Goal: Navigation & Orientation: Find specific page/section

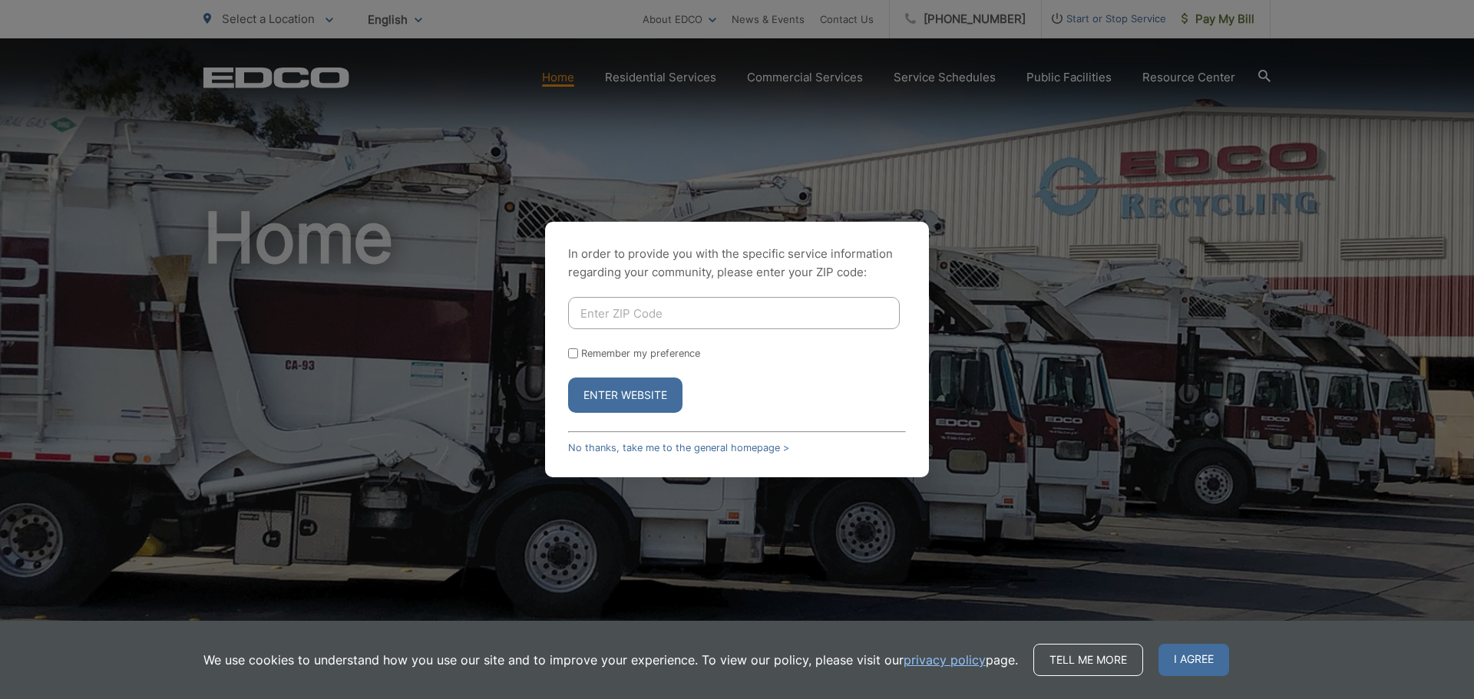
click at [769, 300] on input "Enter ZIP Code" at bounding box center [734, 313] width 332 height 32
click at [596, 395] on button "Enter Website" at bounding box center [625, 395] width 114 height 35
click at [654, 444] on link "No thanks, take me to the general homepage >" at bounding box center [678, 448] width 221 height 12
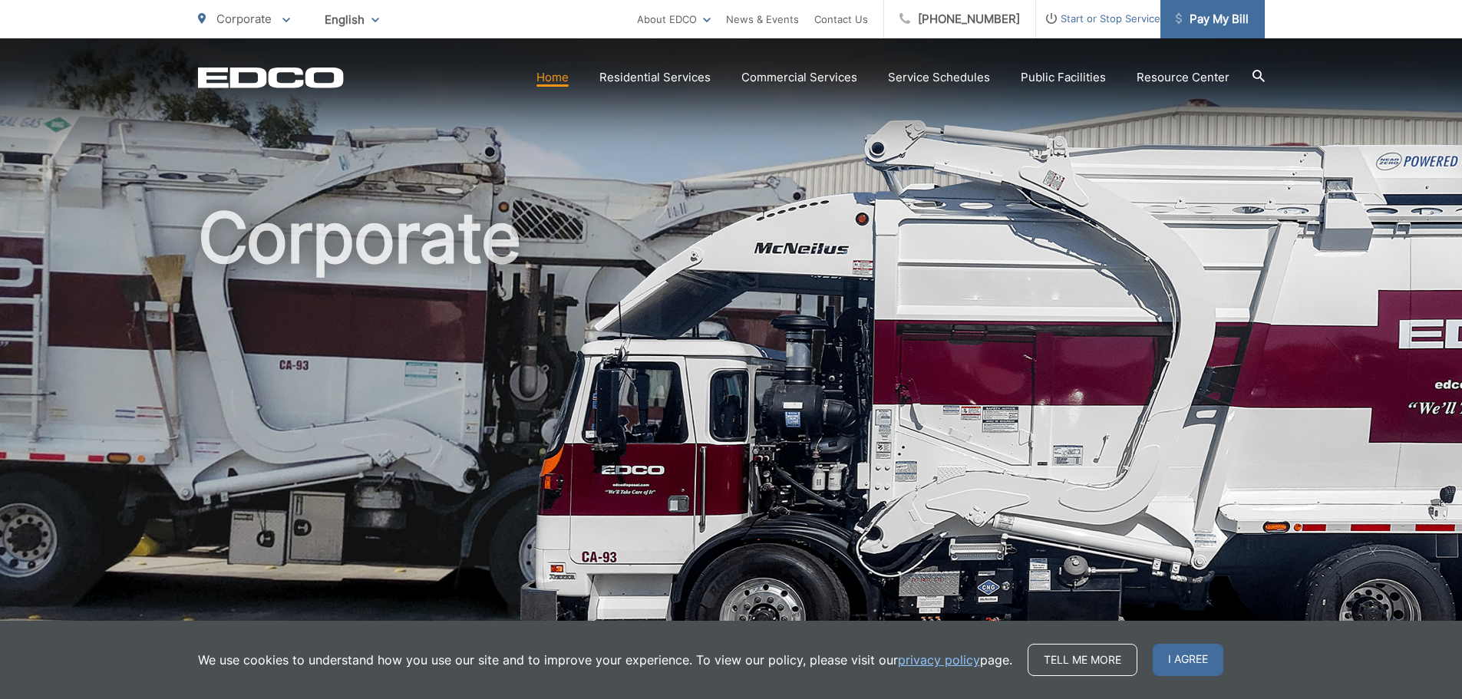
click at [1197, 8] on link "Pay My Bill" at bounding box center [1213, 19] width 104 height 38
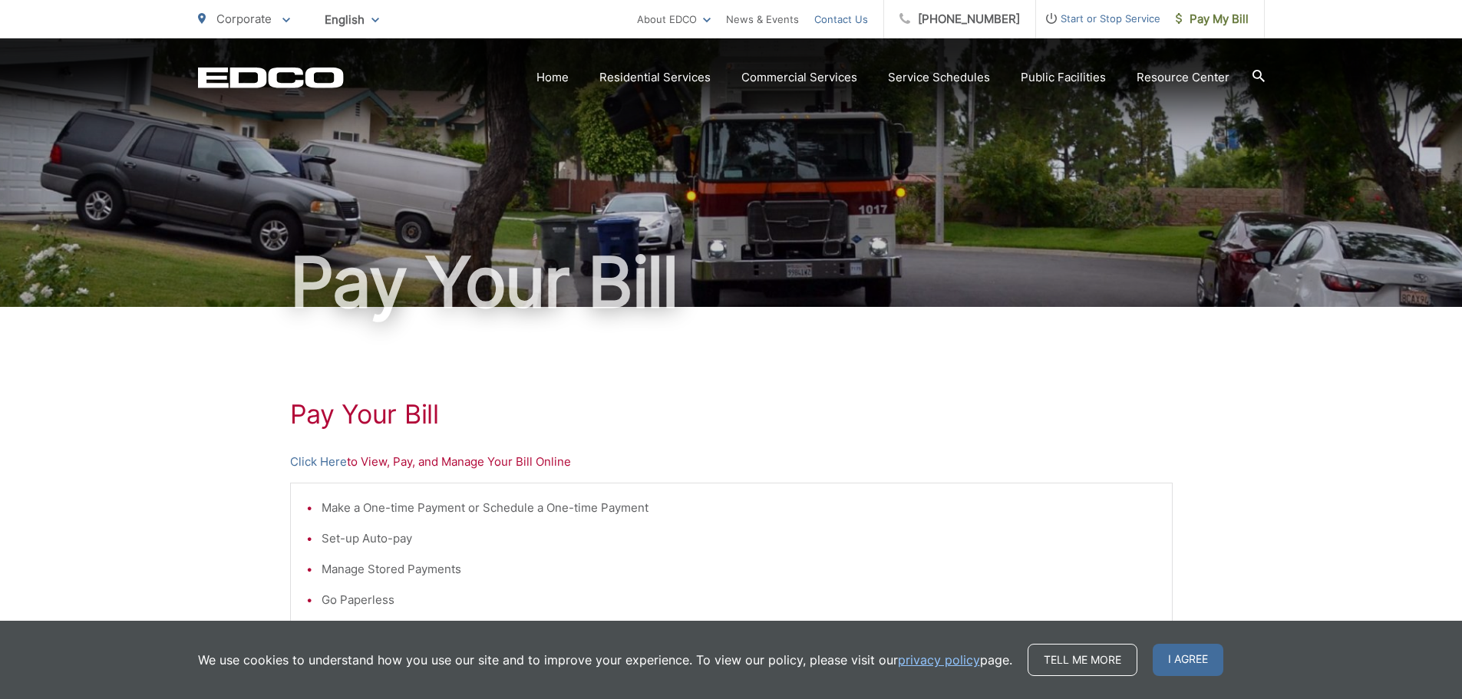
click at [864, 23] on link "Contact Us" at bounding box center [841, 19] width 54 height 18
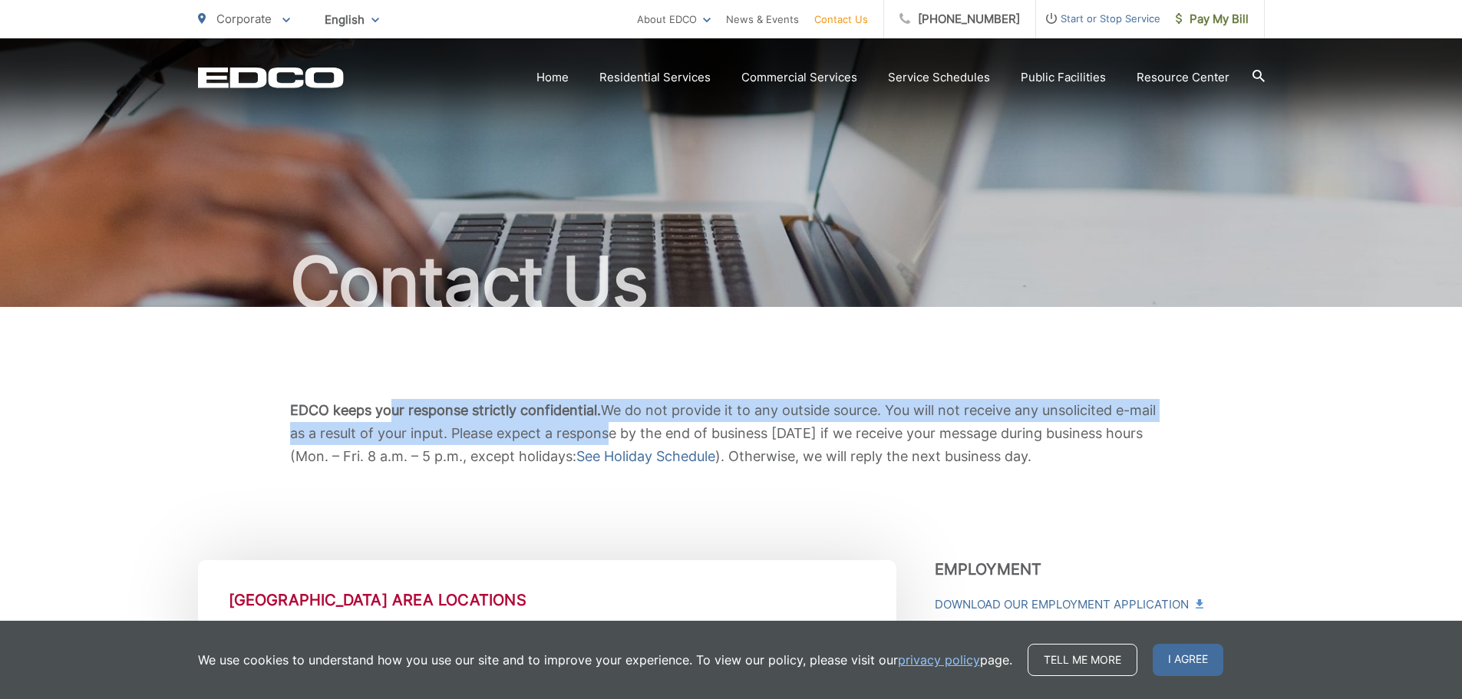
drag, startPoint x: 387, startPoint y: 411, endPoint x: 757, endPoint y: 424, distance: 370.2
click at [673, 427] on p "EDCO keeps your response strictly confidential. We do not provide it to any out…" at bounding box center [731, 433] width 883 height 69
click at [864, 414] on p "EDCO keeps your response strictly confidential. We do not provide it to any out…" at bounding box center [731, 433] width 883 height 69
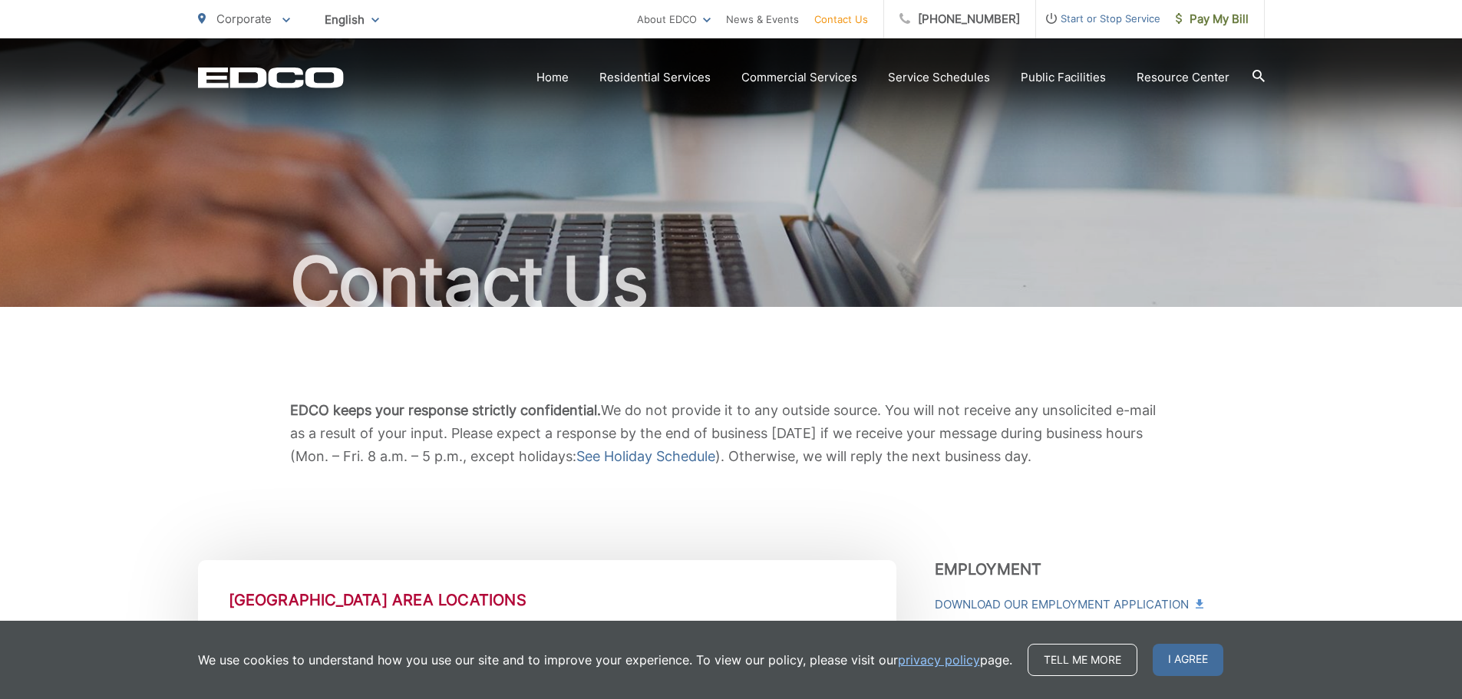
click at [1122, 20] on span "Start or Stop Service" at bounding box center [1098, 18] width 124 height 18
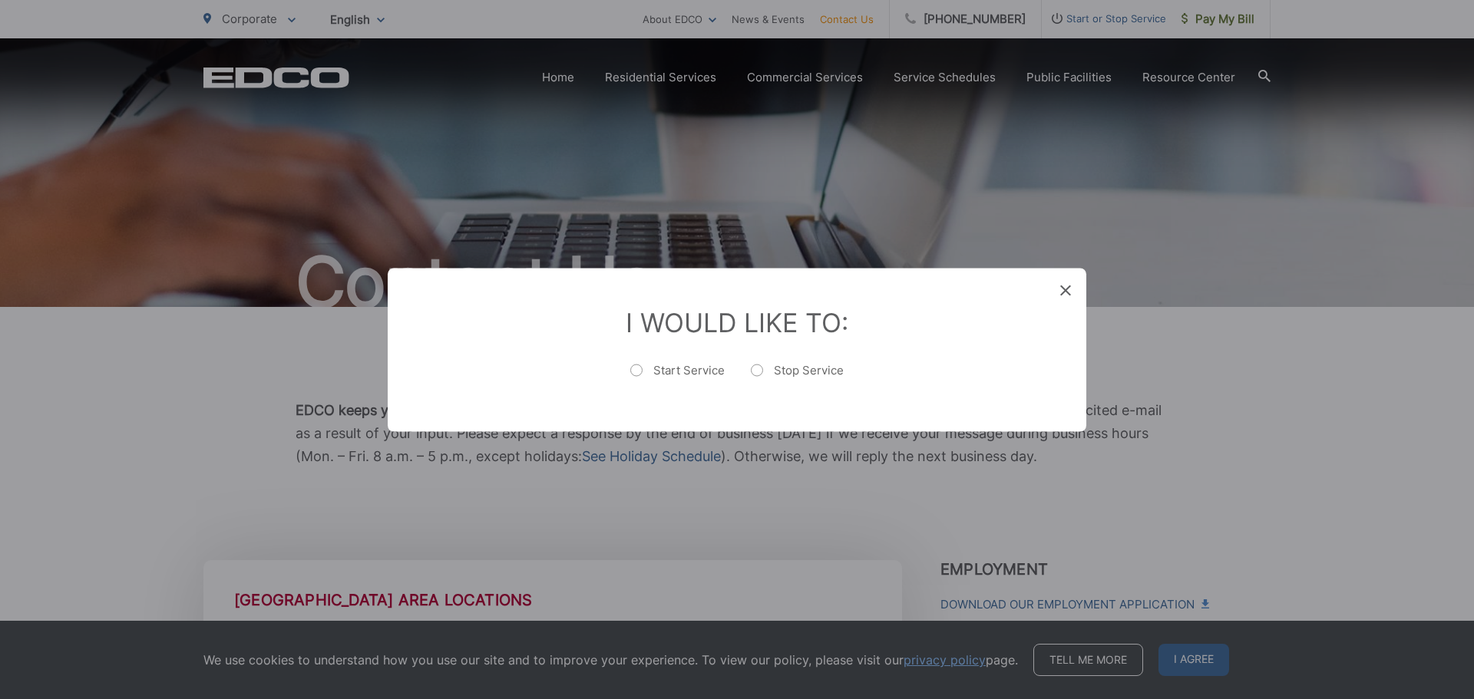
click at [1068, 297] on span at bounding box center [1065, 290] width 11 height 15
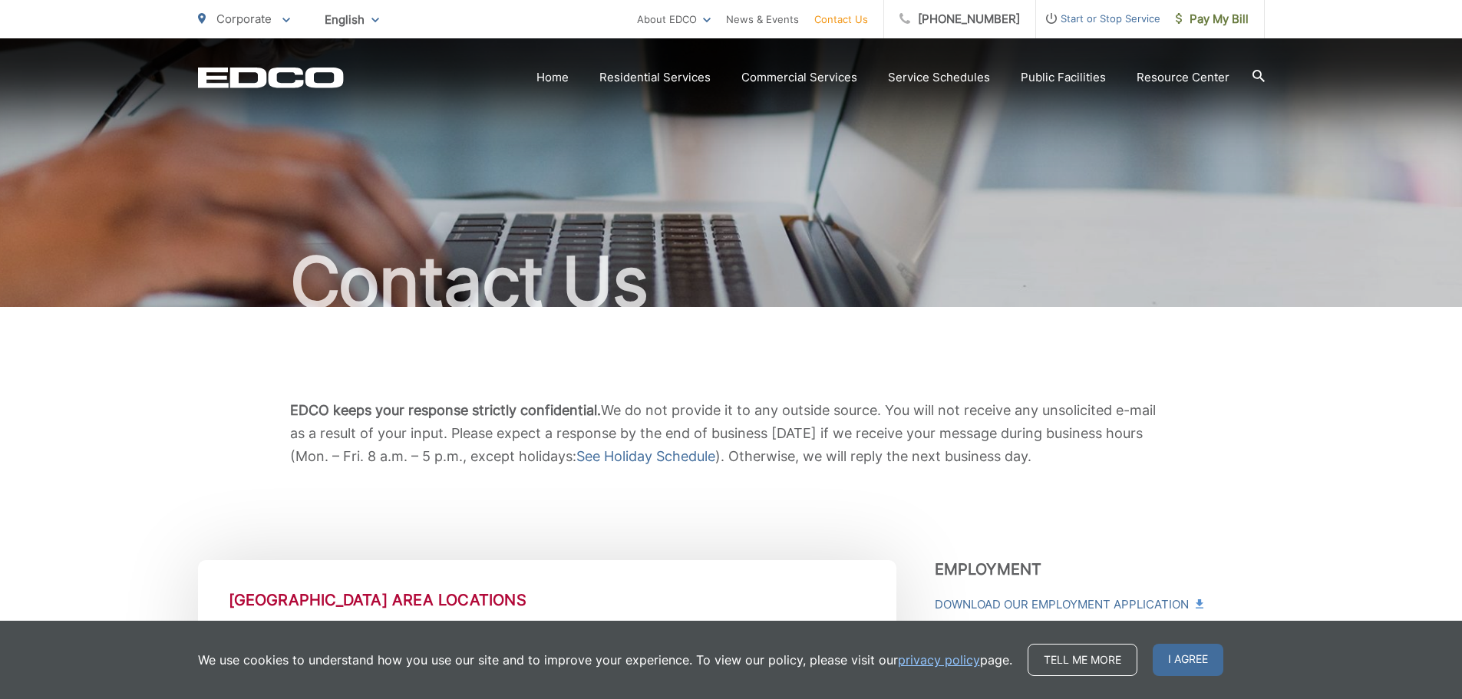
click at [298, 84] on icon "EDCD logo. Return to the homepage." at bounding box center [270, 78] width 145 height 20
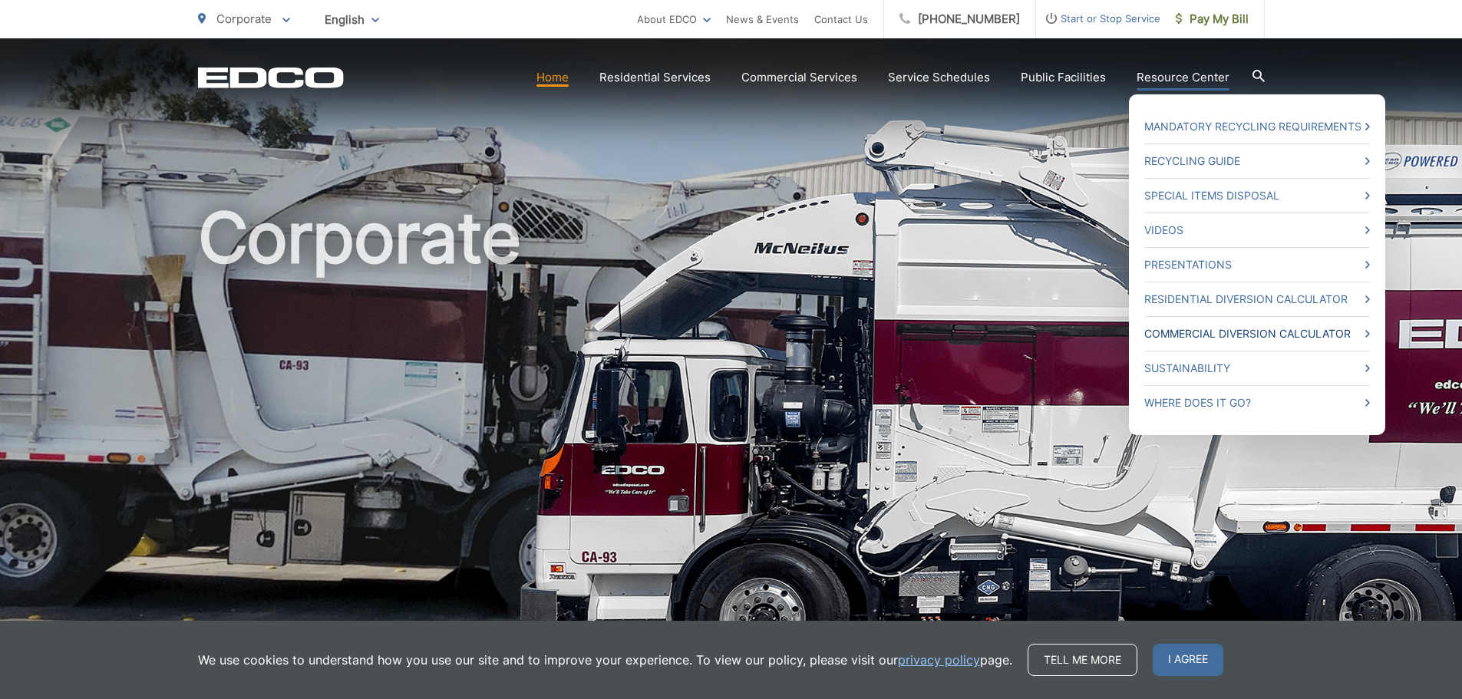
click at [1251, 332] on link "Commercial Diversion Calculator" at bounding box center [1257, 334] width 226 height 18
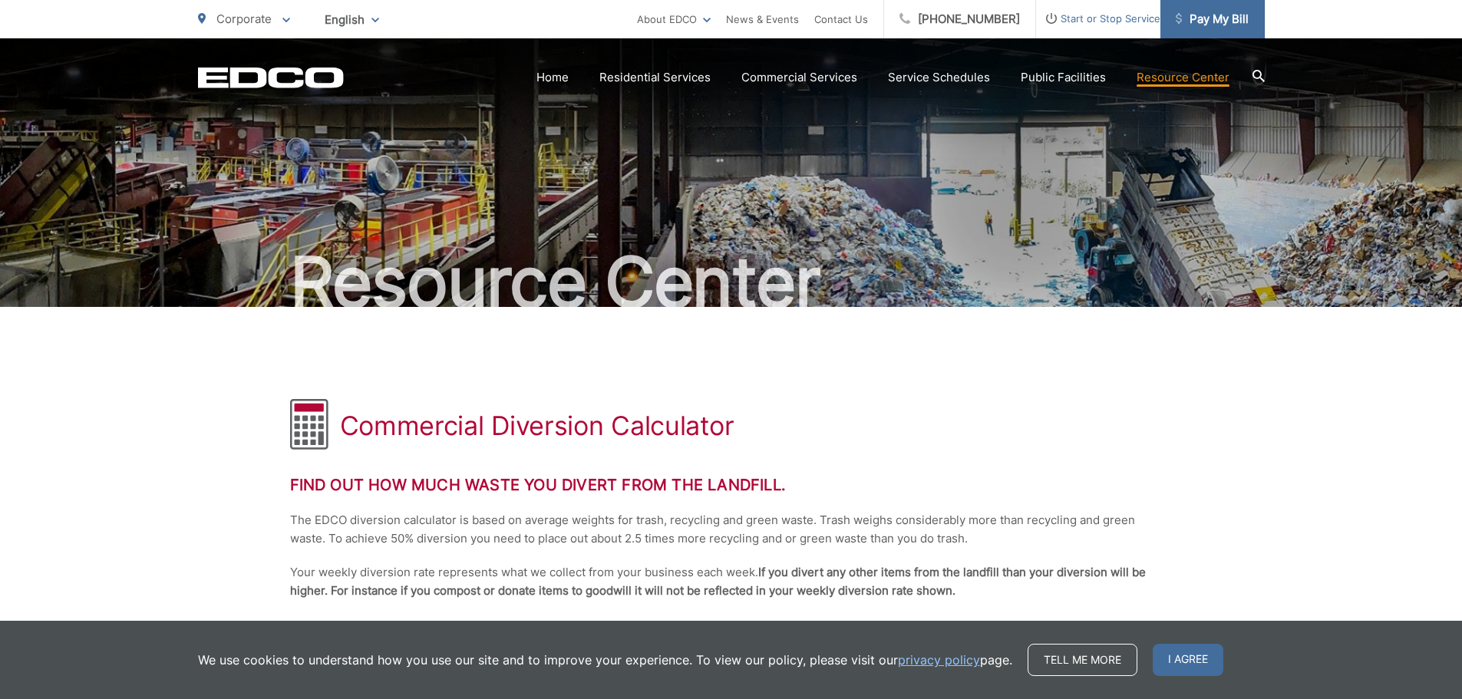
click at [1217, 13] on span "Pay My Bill" at bounding box center [1212, 19] width 73 height 18
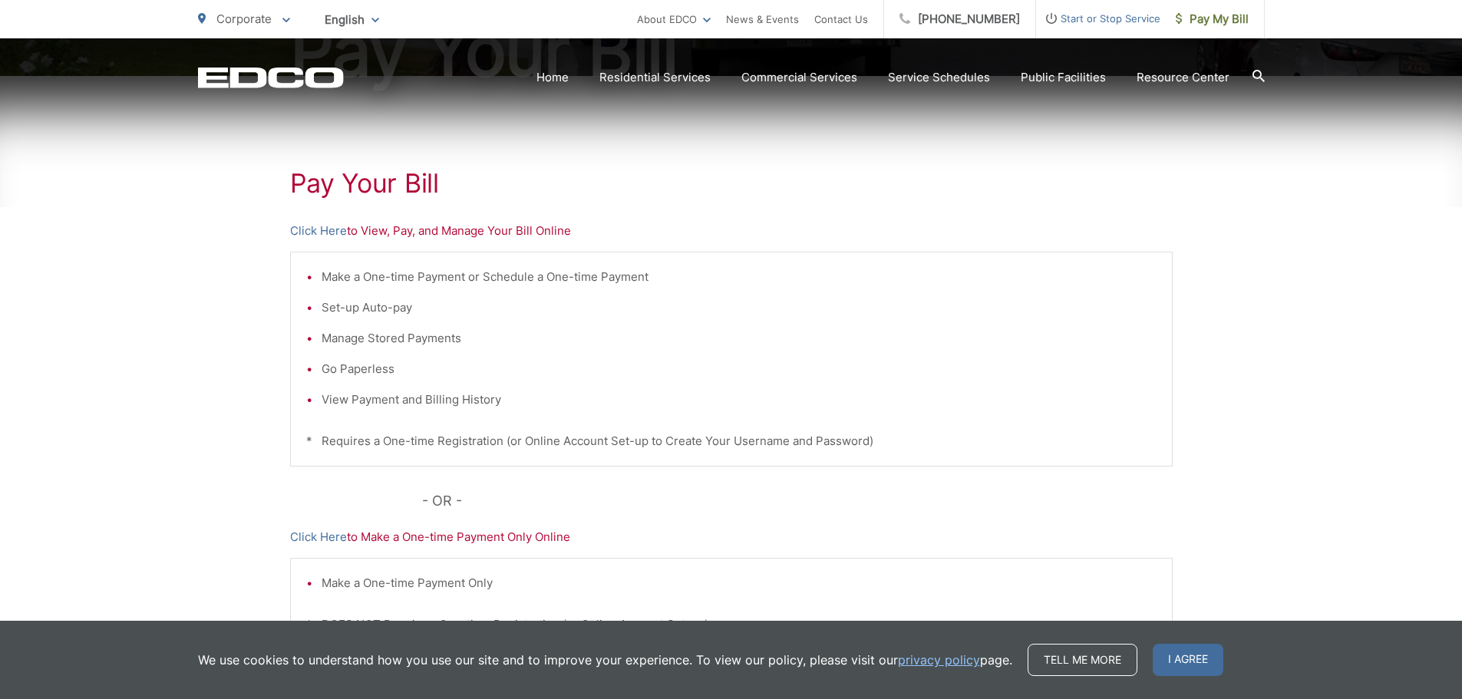
scroll to position [392, 0]
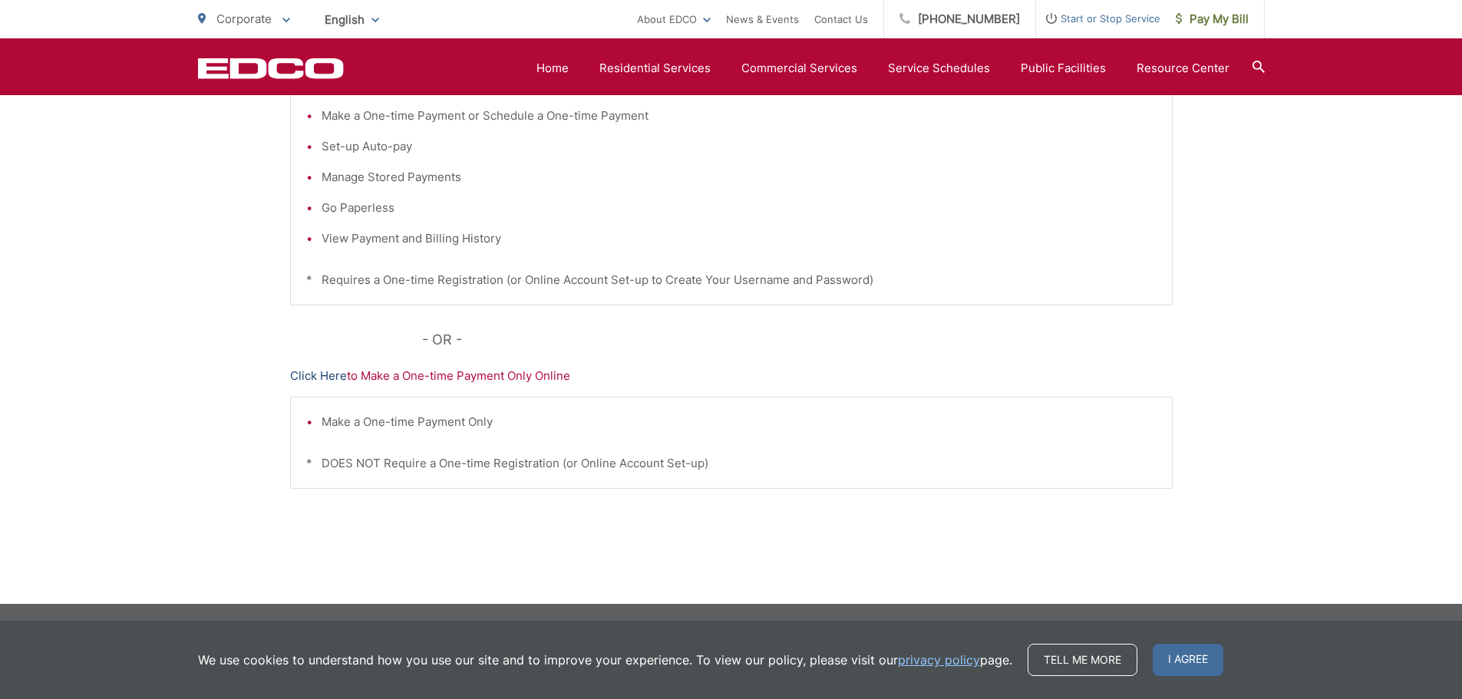
click at [332, 370] on link "Click Here" at bounding box center [318, 376] width 57 height 18
